Goal: Navigation & Orientation: Find specific page/section

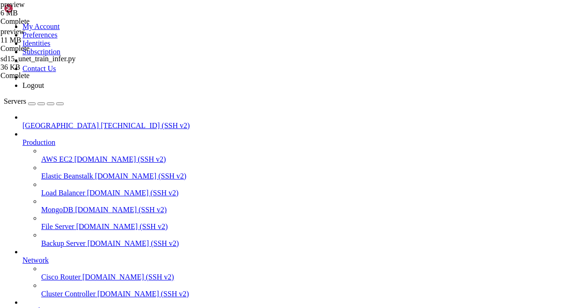
scroll to position [286, 0]
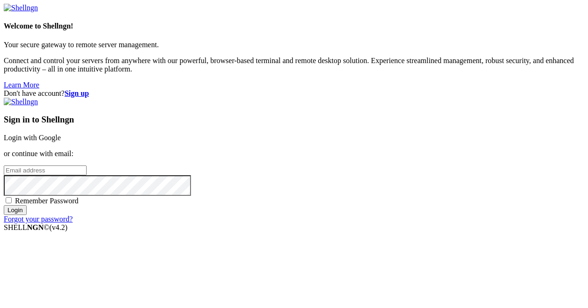
click at [61, 134] on link "Login with Google" at bounding box center [32, 138] width 57 height 8
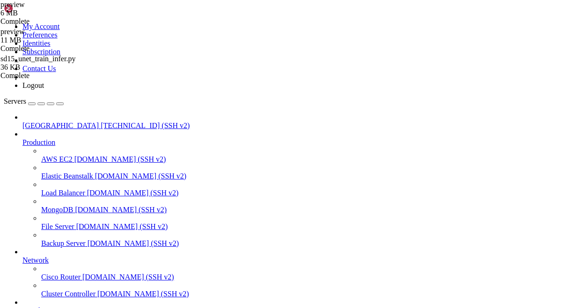
scroll to position [286, 0]
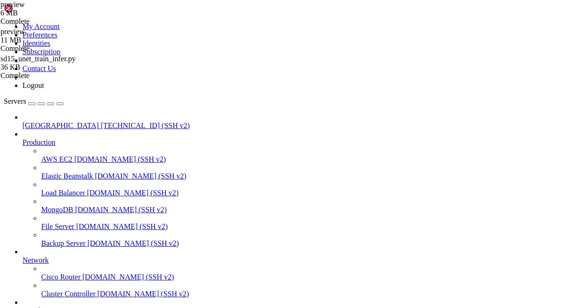
type input "/mnt/blockstorage/ckpt/preview"
